Goal: Information Seeking & Learning: Learn about a topic

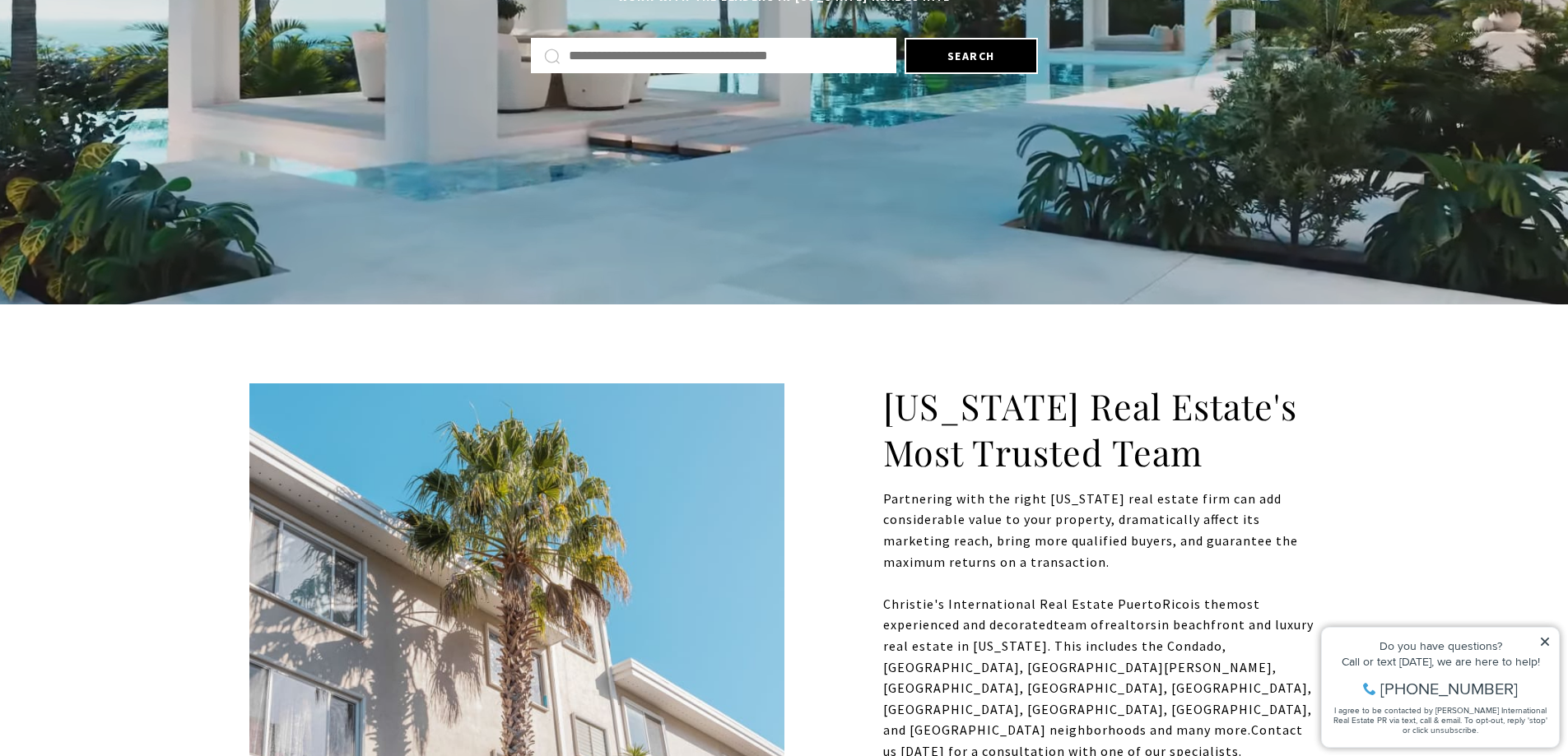
scroll to position [602, 0]
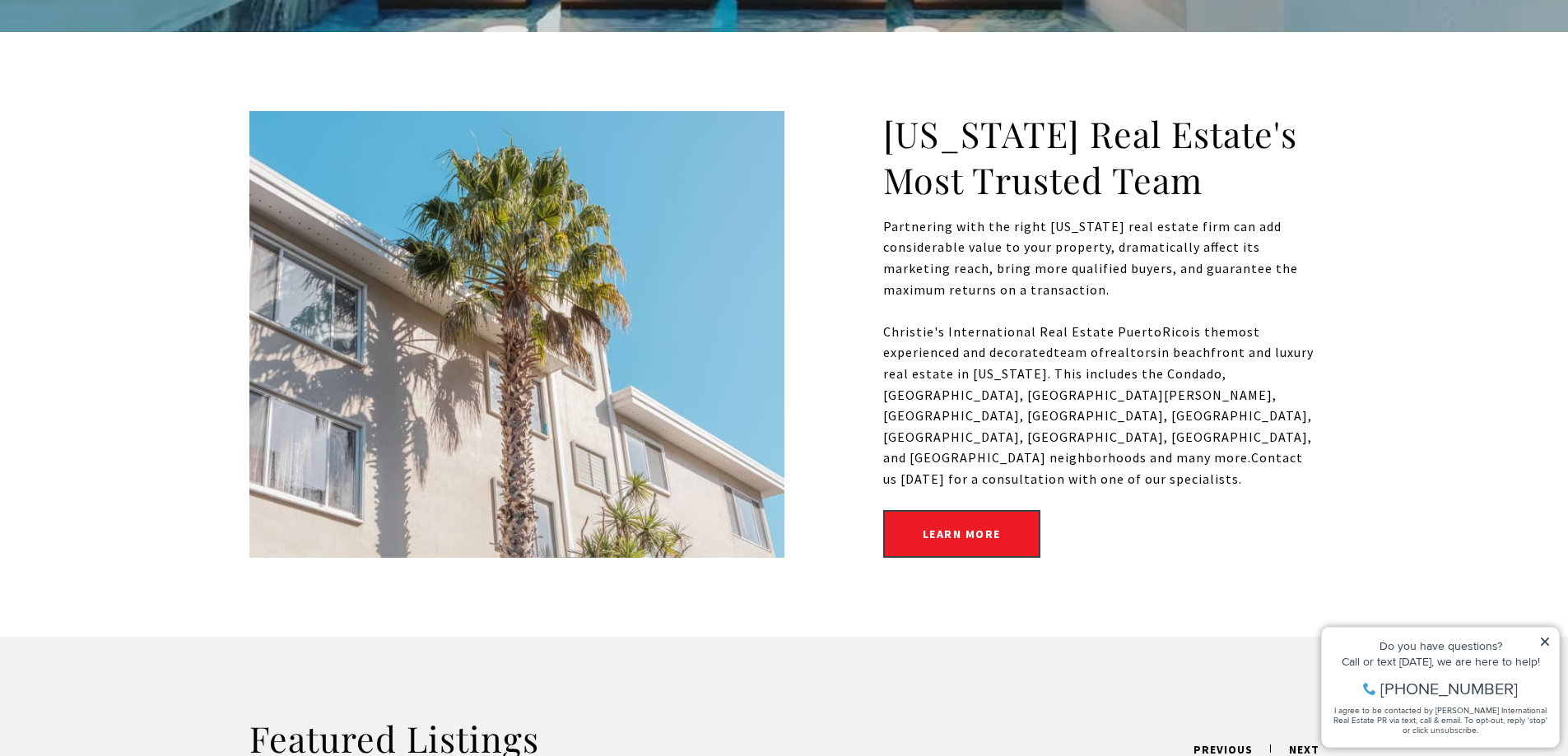
click at [1545, 638] on icon at bounding box center [1545, 642] width 12 height 12
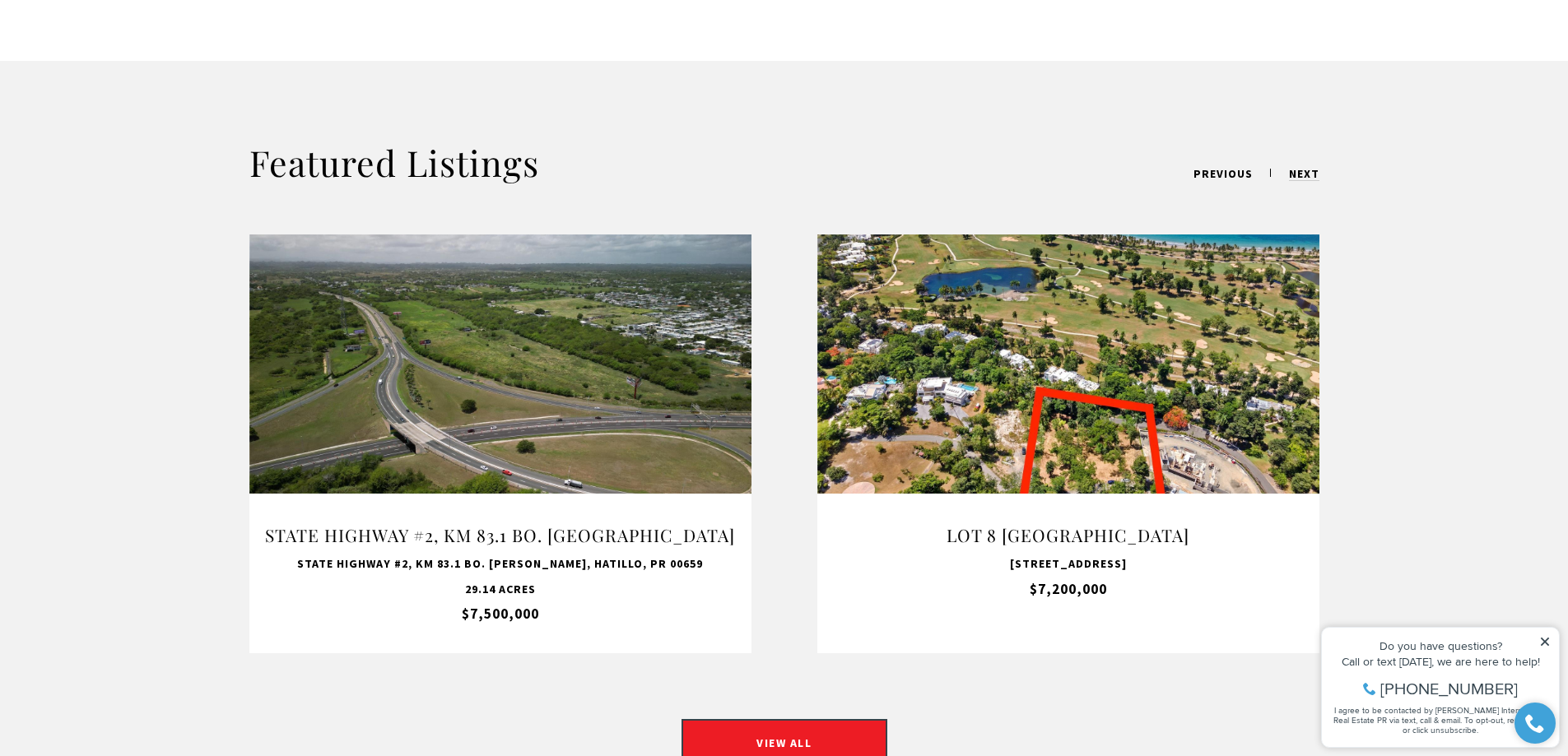
scroll to position [1342, 0]
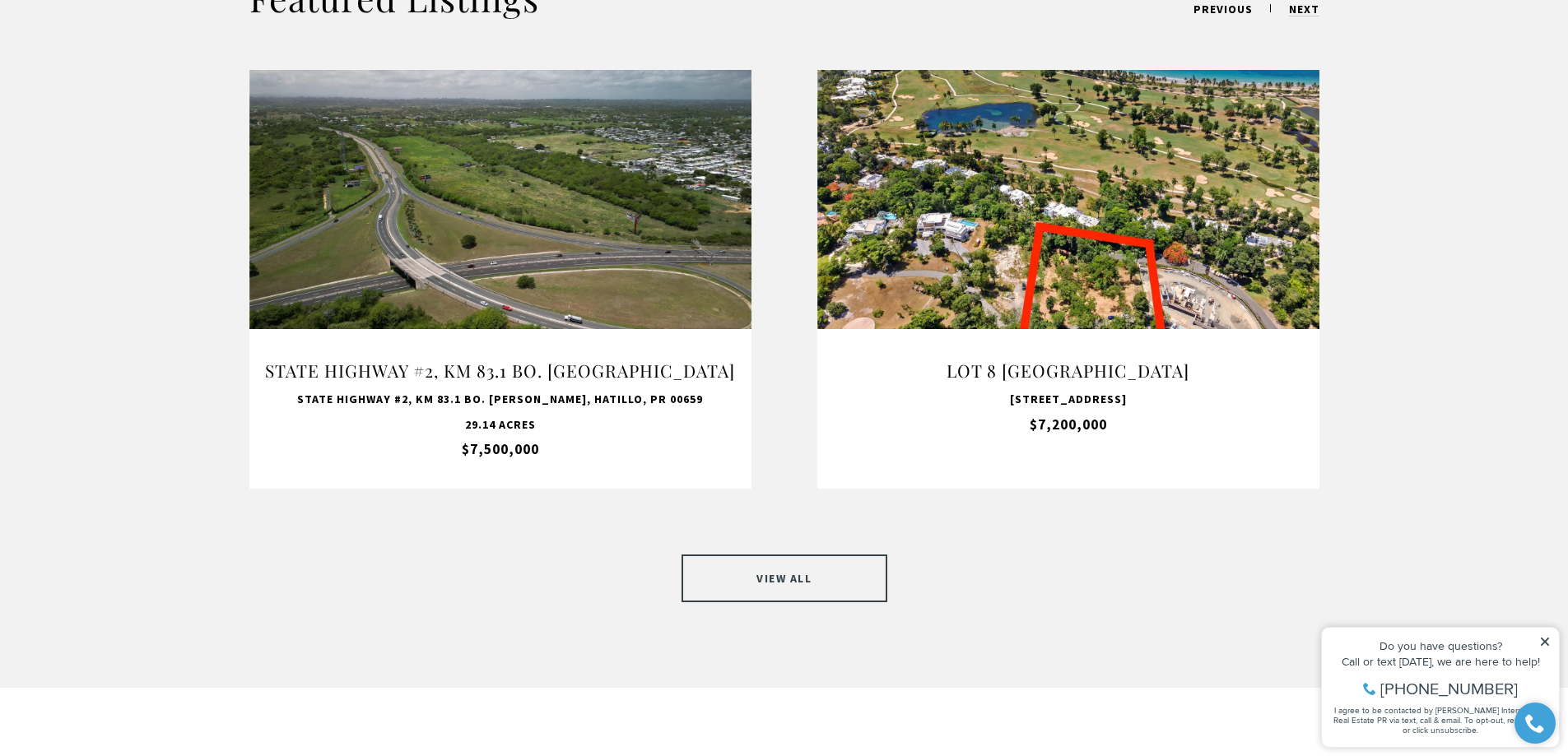
click at [867, 556] on link "VIEW ALL" at bounding box center [784, 579] width 206 height 48
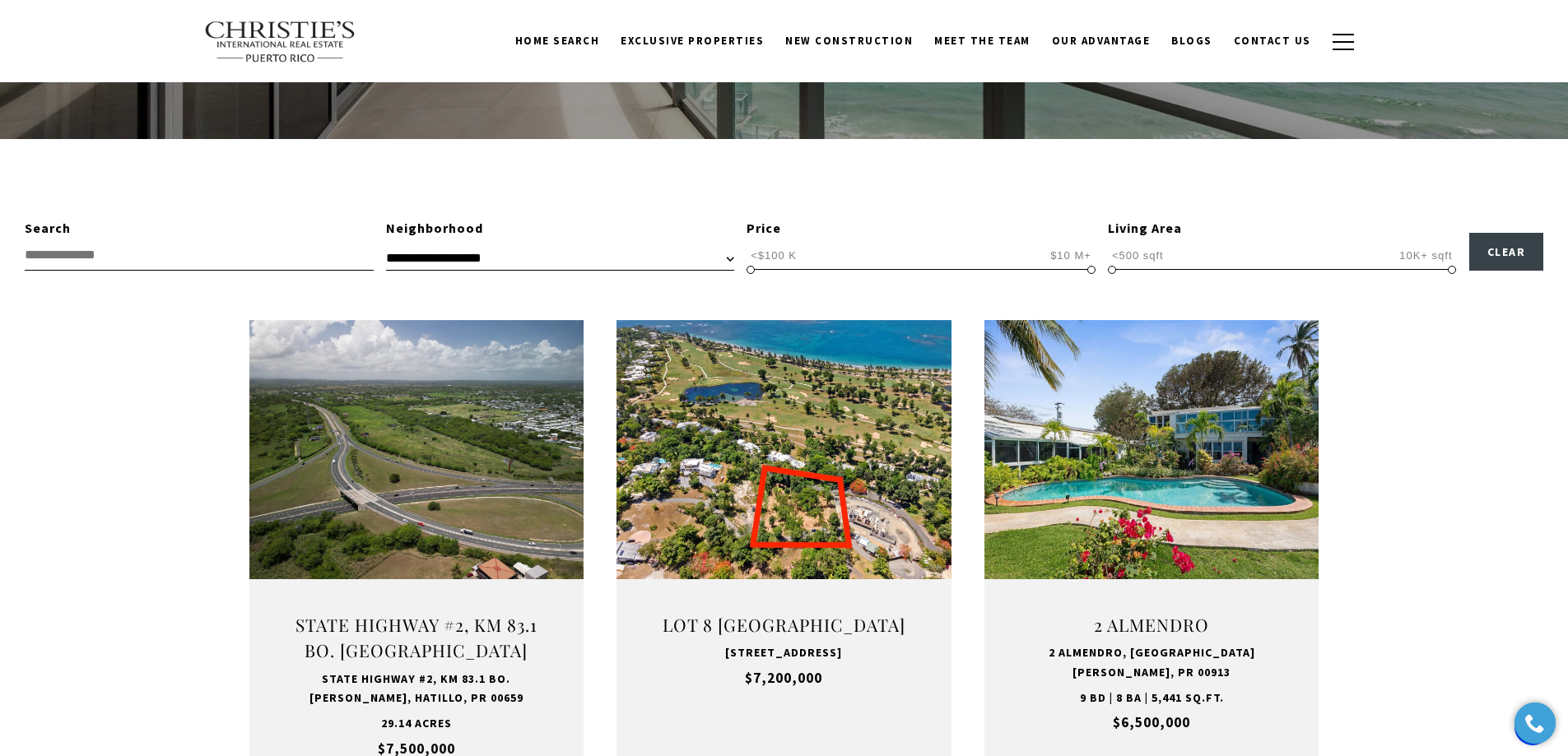
scroll to position [411, 0]
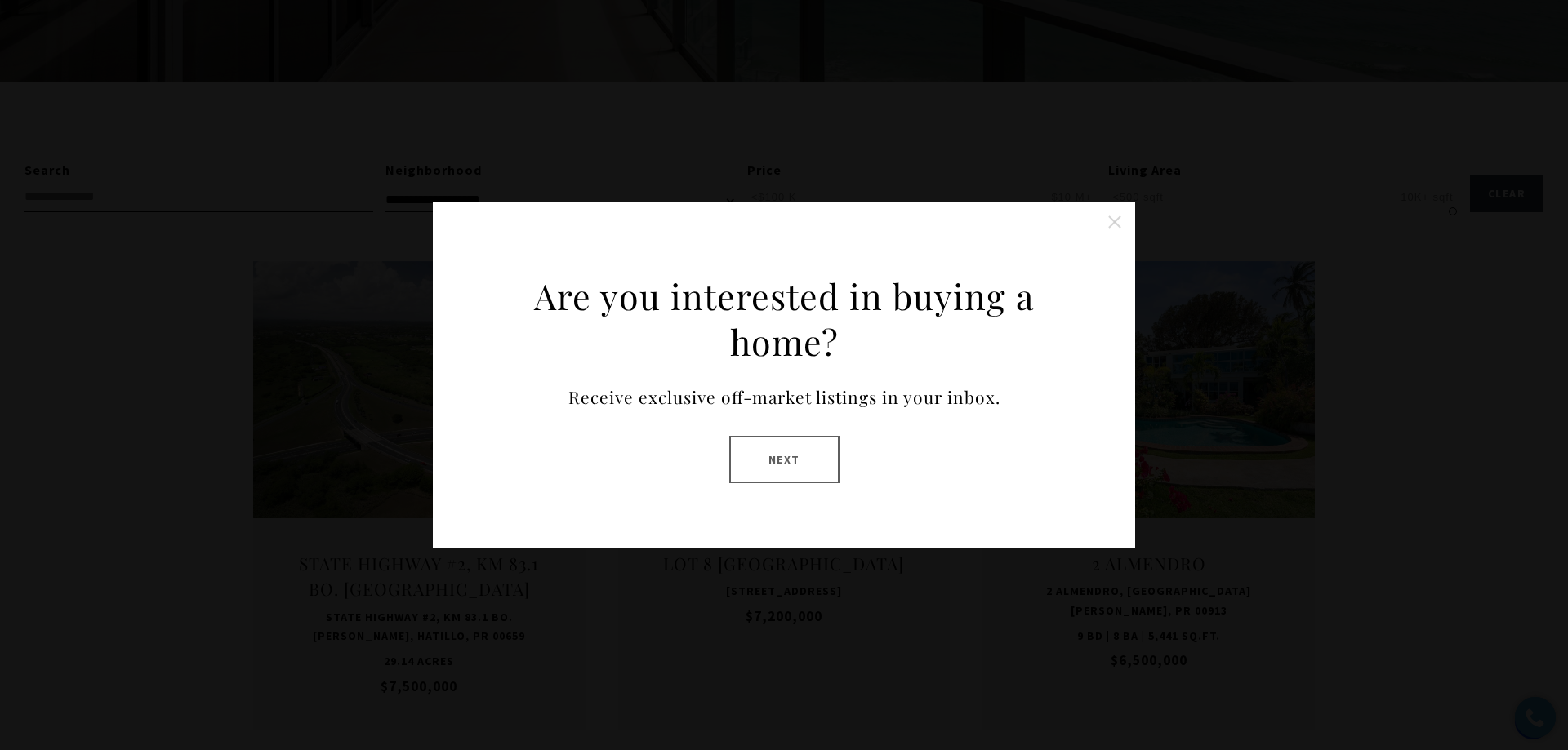
click at [1121, 226] on button "Close this option" at bounding box center [1114, 221] width 33 height 33
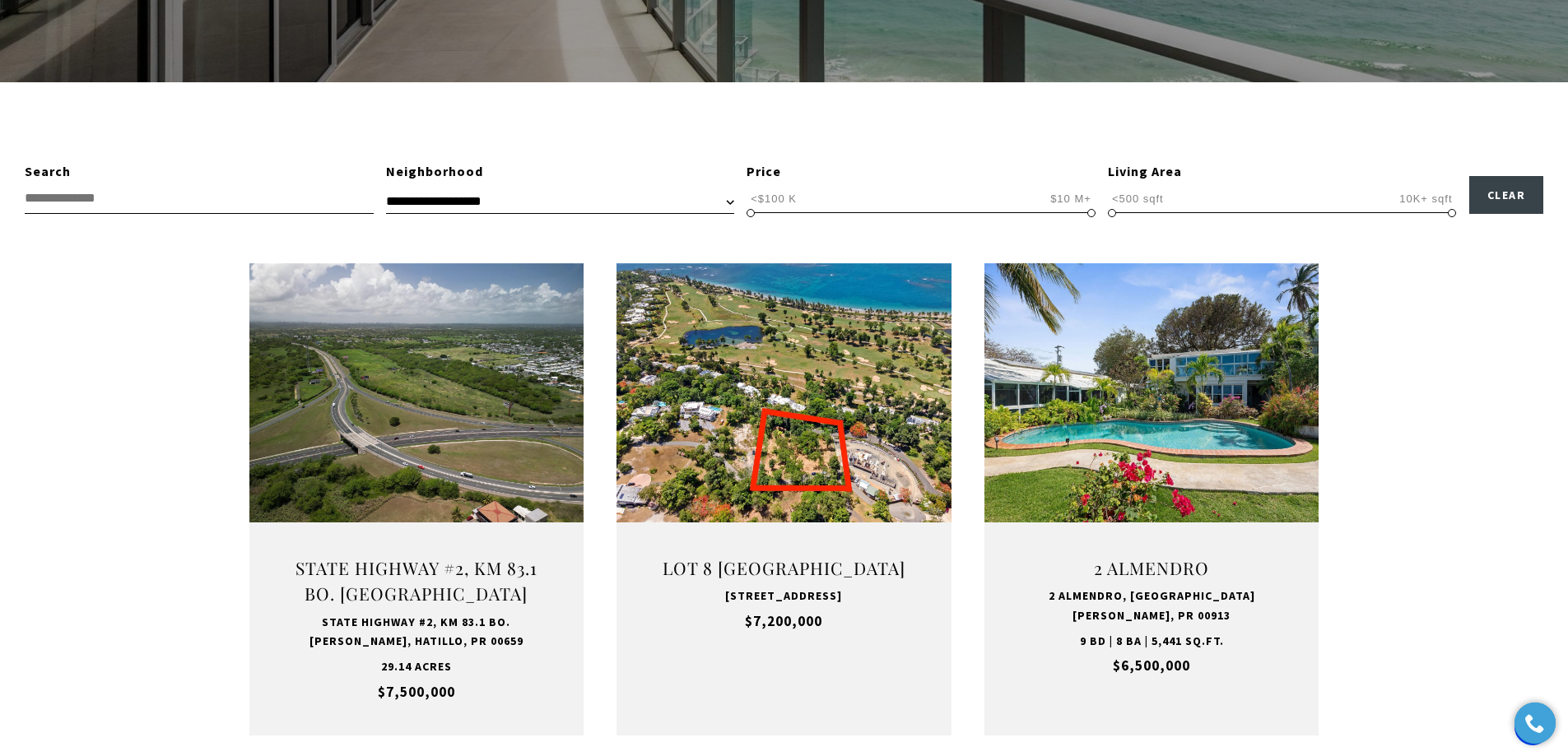
click at [177, 206] on input "text" at bounding box center [199, 198] width 349 height 31
type input "********"
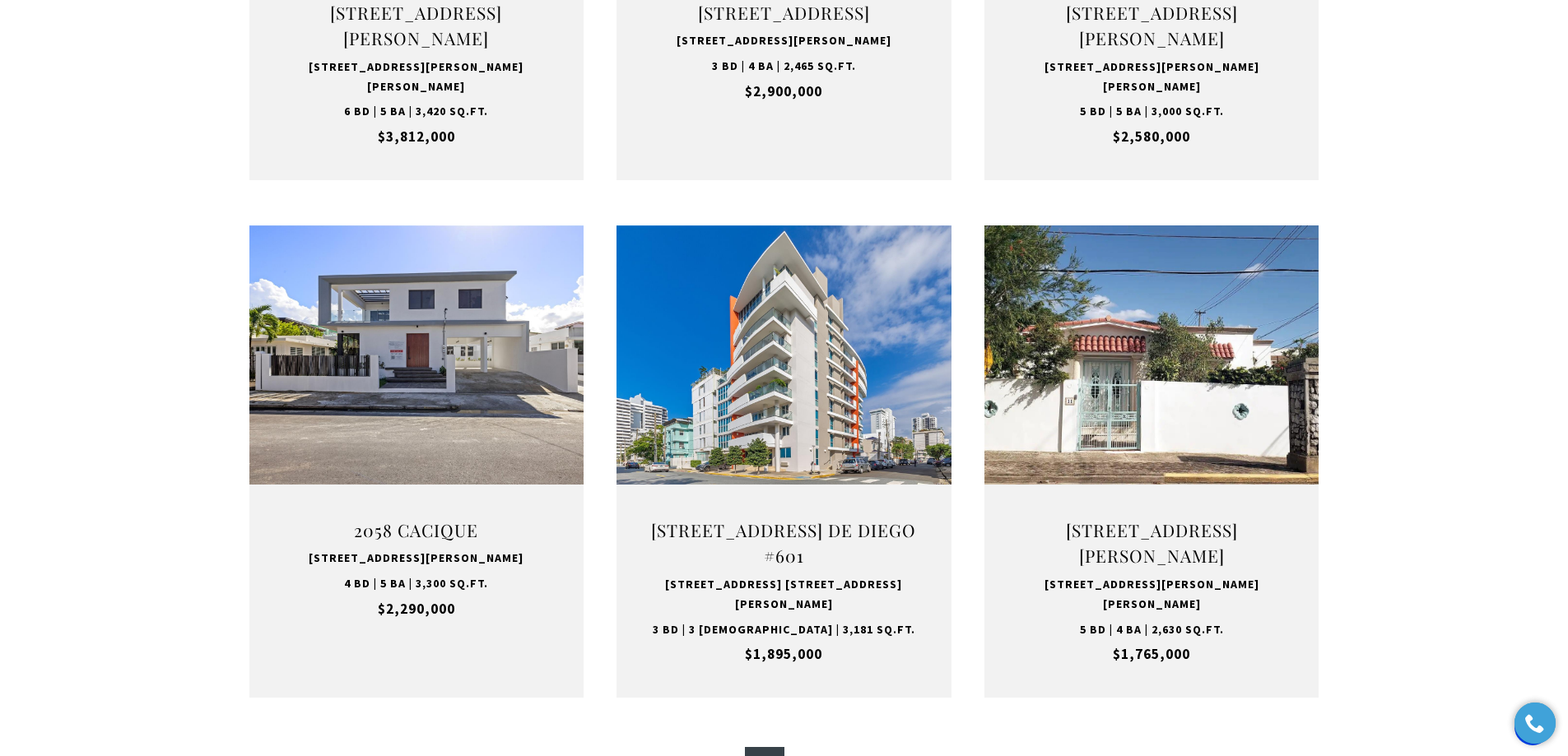
scroll to position [1564, 0]
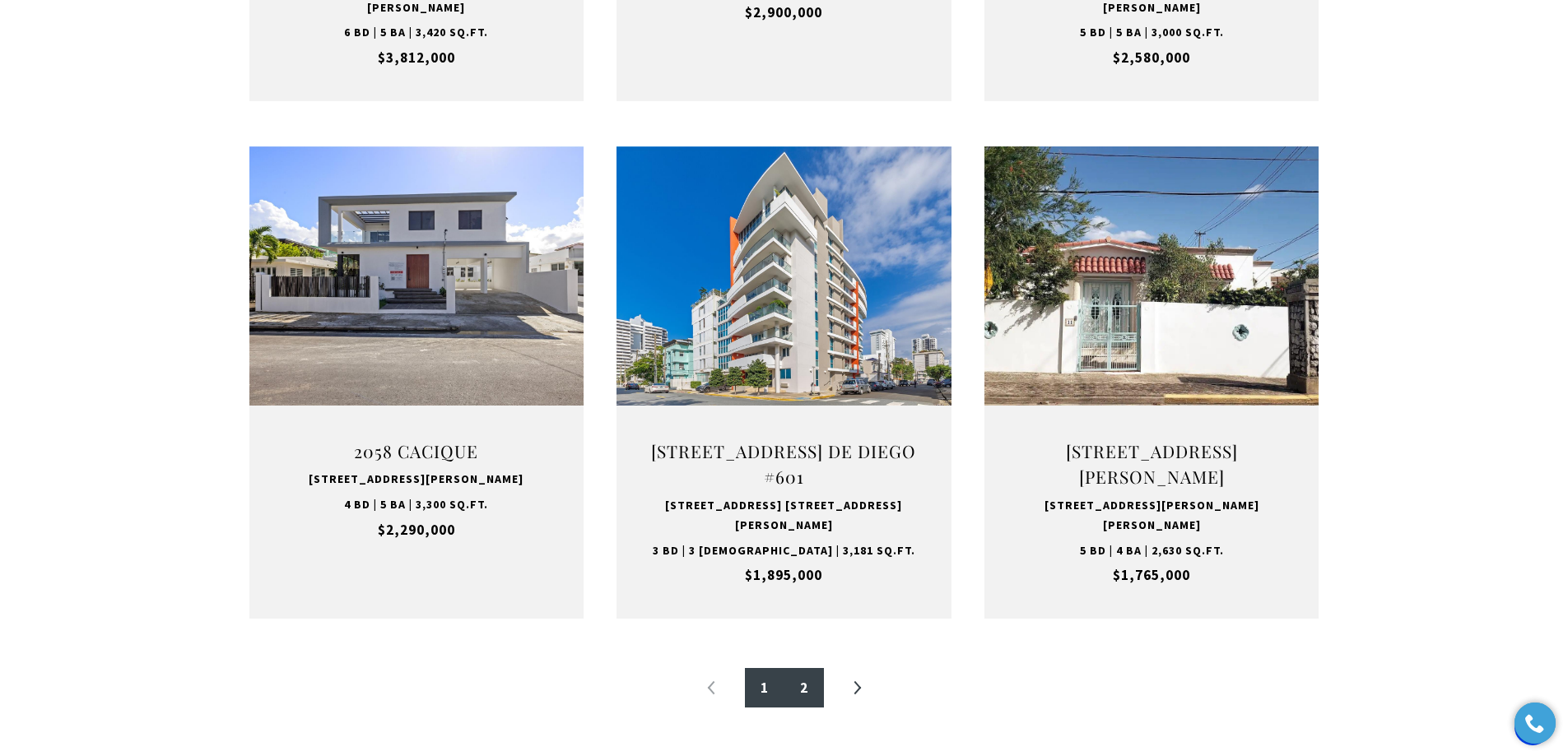
click at [804, 668] on link "2" at bounding box center [804, 688] width 40 height 40
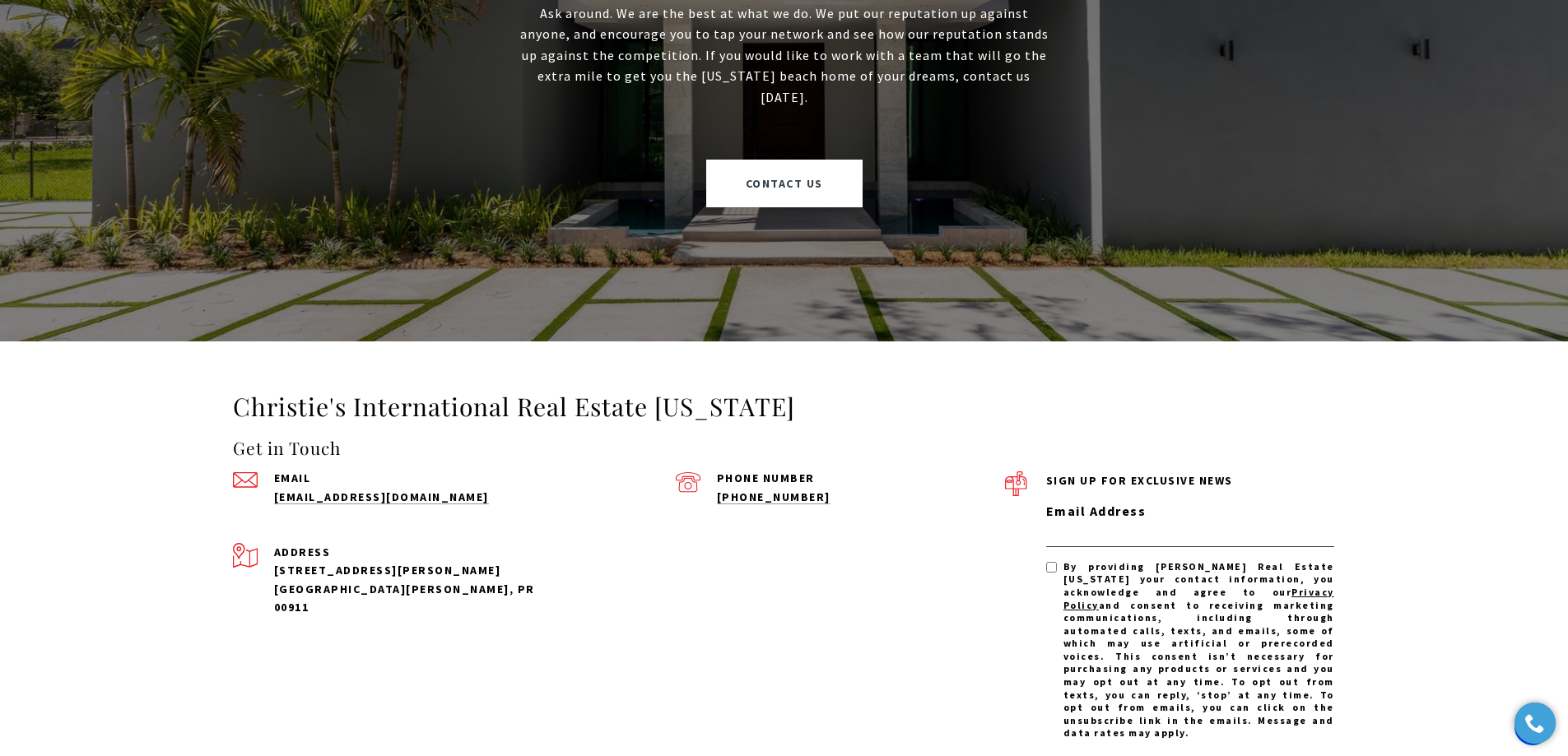
scroll to position [3045, 0]
